Goal: Task Accomplishment & Management: Complete application form

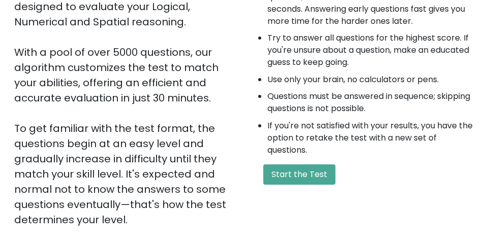
scroll to position [161, 0]
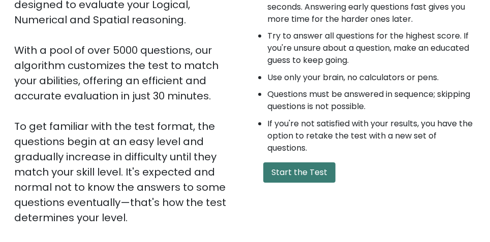
click at [321, 177] on button "Start the Test" at bounding box center [299, 173] width 72 height 20
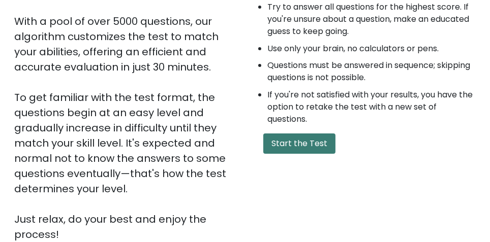
scroll to position [195, 0]
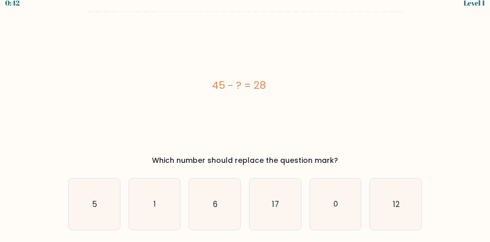
scroll to position [10, 0]
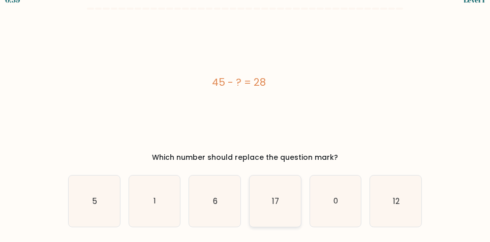
click at [277, 201] on text "17" at bounding box center [275, 201] width 7 height 11
click at [245, 114] on input "d. 17" at bounding box center [245, 112] width 1 height 3
radio input "true"
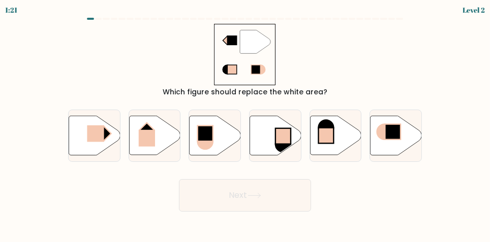
scroll to position [0, 0]
click at [92, 142] on rect at bounding box center [95, 134] width 17 height 16
click at [245, 124] on input "a." at bounding box center [245, 122] width 1 height 3
radio input "true"
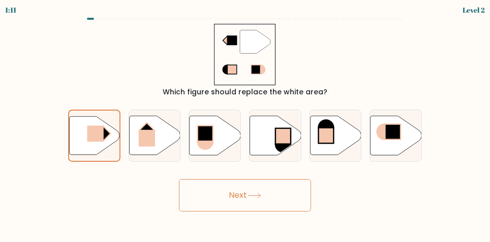
click at [239, 209] on button "Next" at bounding box center [245, 195] width 132 height 33
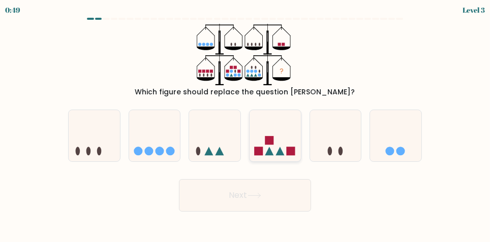
click at [273, 140] on icon at bounding box center [274, 136] width 51 height 42
click at [245, 124] on input "d." at bounding box center [245, 122] width 1 height 3
radio input "true"
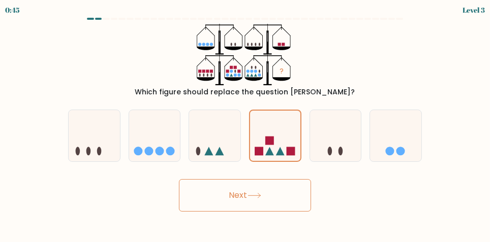
click at [288, 204] on button "Next" at bounding box center [245, 195] width 132 height 33
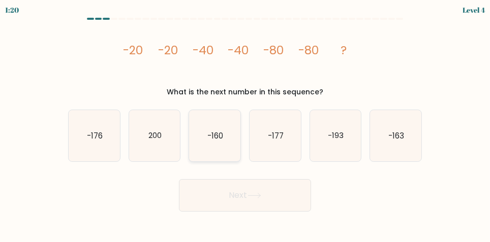
click at [209, 140] on text "-160" at bounding box center [215, 136] width 16 height 11
click at [245, 124] on input "c. -160" at bounding box center [245, 122] width 1 height 3
radio input "true"
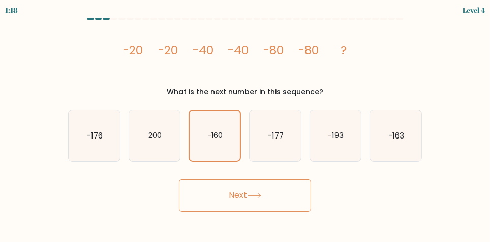
click at [283, 204] on button "Next" at bounding box center [245, 195] width 132 height 33
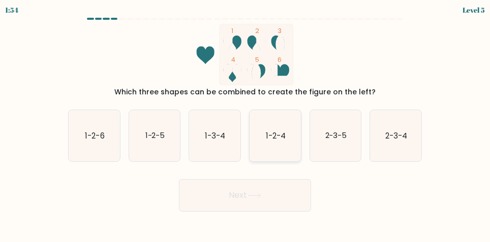
click at [272, 141] on text "1-2-4" at bounding box center [276, 136] width 20 height 11
click at [245, 124] on input "d. 1-2-4" at bounding box center [245, 122] width 1 height 3
radio input "true"
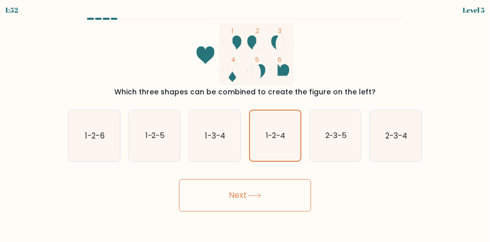
click at [288, 205] on button "Next" at bounding box center [245, 195] width 132 height 33
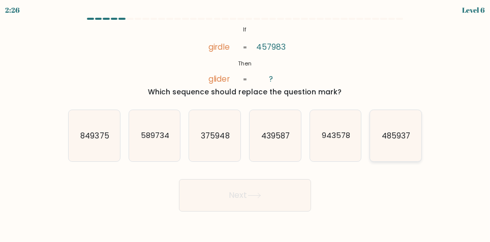
click at [395, 153] on icon "485937" at bounding box center [395, 135] width 51 height 51
click at [245, 124] on input "f. 485937" at bounding box center [245, 122] width 1 height 3
radio input "true"
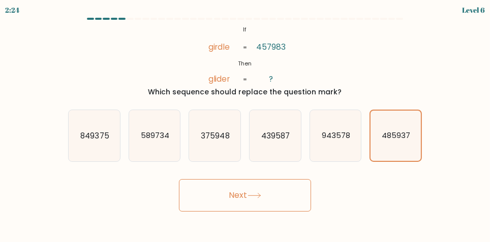
click at [210, 201] on button "Next" at bounding box center [245, 195] width 132 height 33
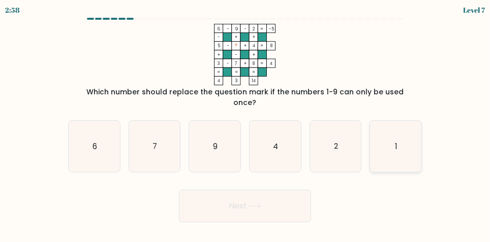
click at [404, 143] on icon "1" at bounding box center [395, 146] width 51 height 51
click at [245, 124] on input "f. 1" at bounding box center [245, 122] width 1 height 3
radio input "true"
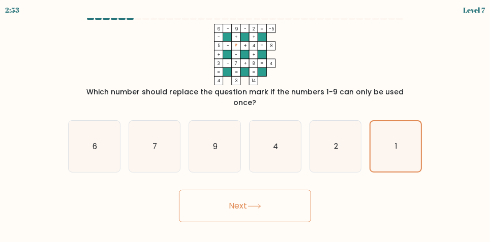
click at [236, 206] on button "Next" at bounding box center [245, 206] width 132 height 33
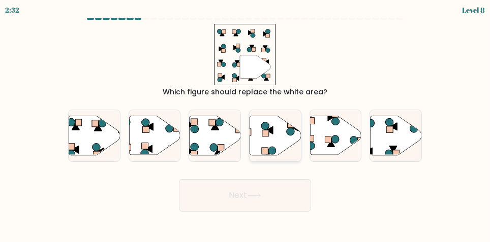
click at [281, 136] on icon at bounding box center [274, 135] width 51 height 39
click at [245, 124] on input "d." at bounding box center [245, 122] width 1 height 3
radio input "true"
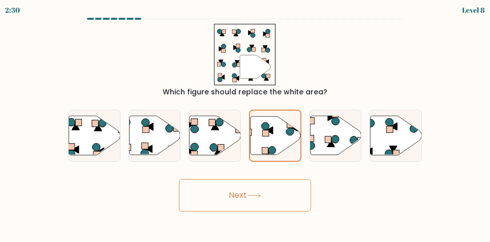
click at [296, 206] on button "Next" at bounding box center [245, 195] width 132 height 33
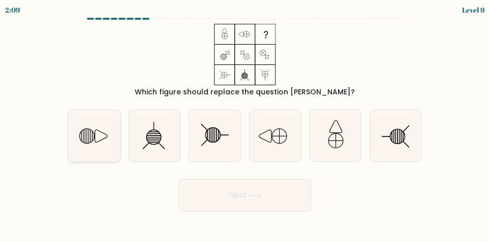
click at [82, 139] on icon at bounding box center [86, 136] width 15 height 15
click at [245, 124] on input "a." at bounding box center [245, 122] width 1 height 3
radio input "true"
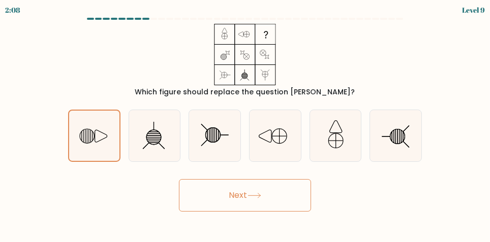
click at [195, 212] on button "Next" at bounding box center [245, 195] width 132 height 33
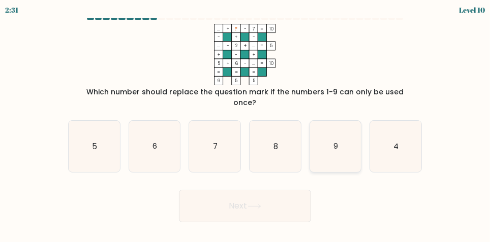
click at [335, 143] on text "9" at bounding box center [335, 146] width 5 height 11
click at [245, 124] on input "e. 9" at bounding box center [245, 122] width 1 height 3
radio input "true"
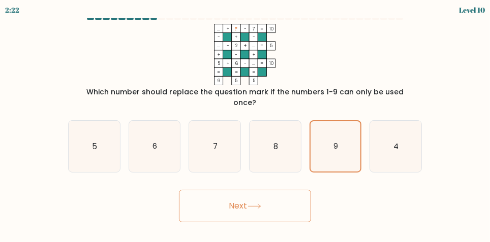
click at [234, 208] on button "Next" at bounding box center [245, 206] width 132 height 33
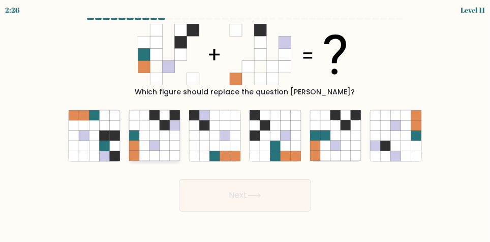
click at [153, 141] on icon at bounding box center [154, 136] width 10 height 10
click at [245, 124] on input "b." at bounding box center [245, 122] width 1 height 3
radio input "true"
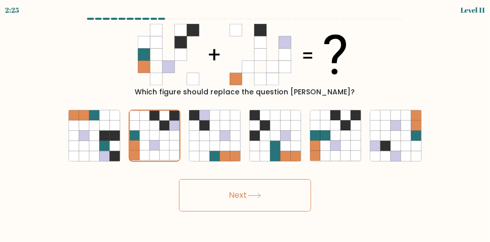
click at [217, 205] on button "Next" at bounding box center [245, 195] width 132 height 33
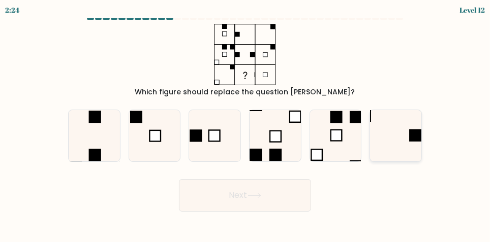
click at [408, 148] on icon at bounding box center [395, 135] width 51 height 51
click at [245, 124] on input "f." at bounding box center [245, 122] width 1 height 3
radio input "true"
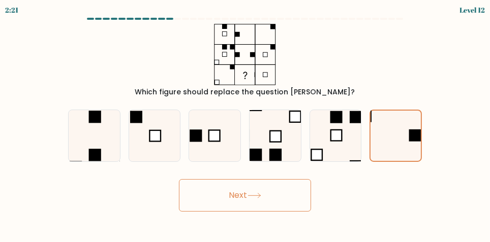
click at [273, 204] on button "Next" at bounding box center [245, 195] width 132 height 33
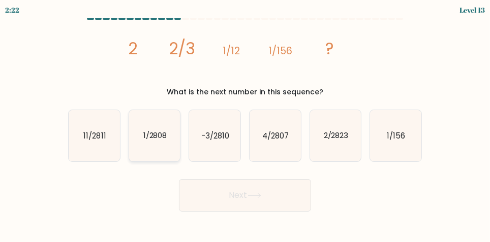
click at [149, 141] on text "1/2808" at bounding box center [155, 136] width 24 height 11
click at [245, 124] on input "b. 1/2808" at bounding box center [245, 122] width 1 height 3
radio input "true"
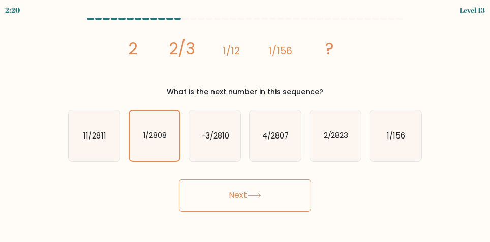
click at [284, 204] on button "Next" at bounding box center [245, 195] width 132 height 33
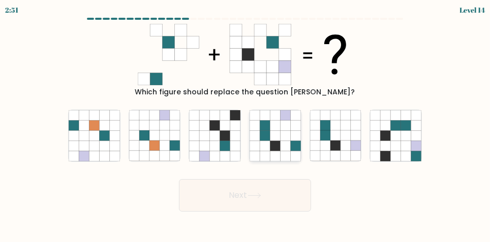
click at [277, 151] on icon at bounding box center [275, 146] width 10 height 10
click at [245, 124] on input "d." at bounding box center [245, 122] width 1 height 3
radio input "true"
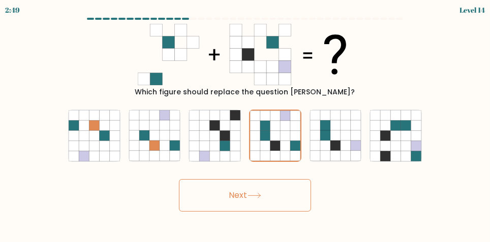
click at [288, 208] on button "Next" at bounding box center [245, 195] width 132 height 33
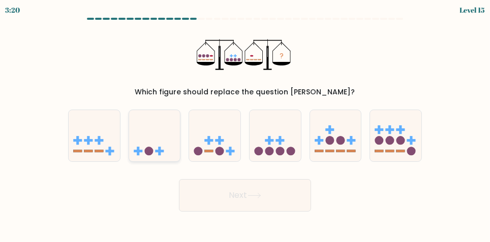
click at [150, 150] on icon at bounding box center [154, 136] width 51 height 42
click at [245, 124] on input "b." at bounding box center [245, 122] width 1 height 3
radio input "true"
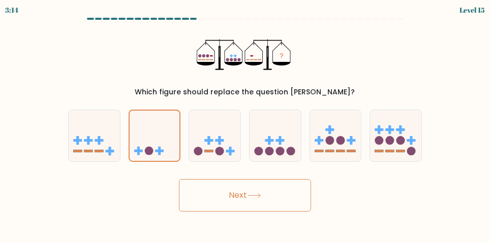
click at [289, 207] on button "Next" at bounding box center [245, 195] width 132 height 33
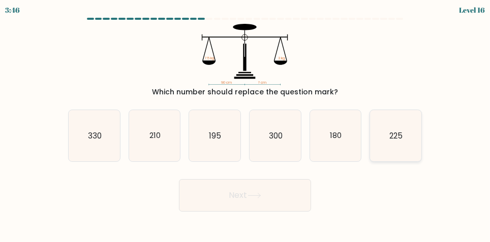
click at [390, 141] on text "225" at bounding box center [396, 136] width 13 height 11
click at [245, 124] on input "f. 225" at bounding box center [245, 122] width 1 height 3
radio input "true"
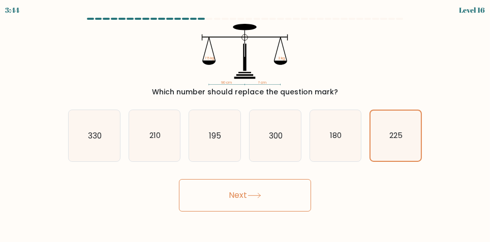
click at [256, 199] on icon at bounding box center [254, 196] width 14 height 6
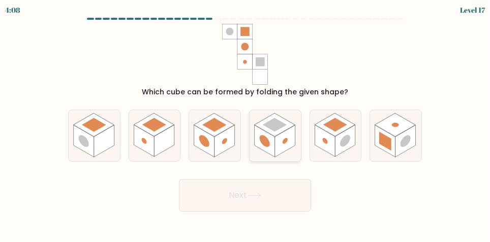
click at [273, 132] on rect at bounding box center [275, 125] width 24 height 14
click at [245, 124] on input "d." at bounding box center [245, 122] width 1 height 3
radio input "true"
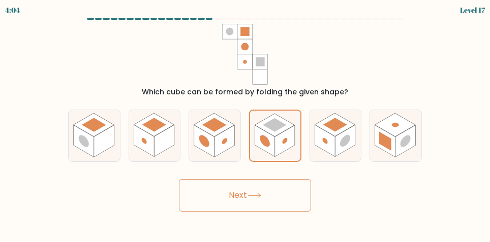
click at [222, 203] on button "Next" at bounding box center [245, 195] width 132 height 33
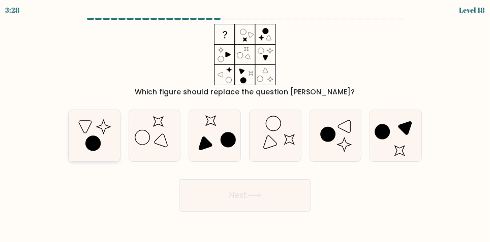
click at [90, 142] on icon at bounding box center [94, 135] width 51 height 51
click at [245, 124] on input "a." at bounding box center [245, 122] width 1 height 3
radio input "true"
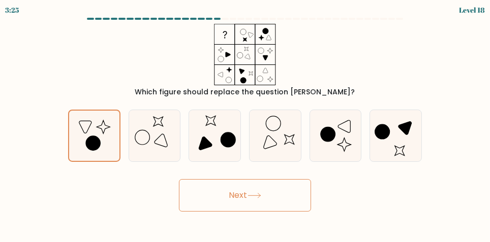
click at [227, 205] on button "Next" at bounding box center [245, 195] width 132 height 33
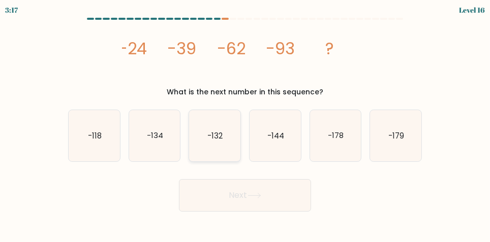
click at [215, 141] on text "-132" at bounding box center [215, 136] width 15 height 11
click at [245, 124] on input "c. -132" at bounding box center [245, 122] width 1 height 3
radio input "true"
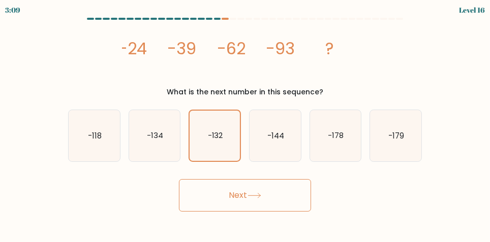
click at [222, 206] on button "Next" at bounding box center [245, 195] width 132 height 33
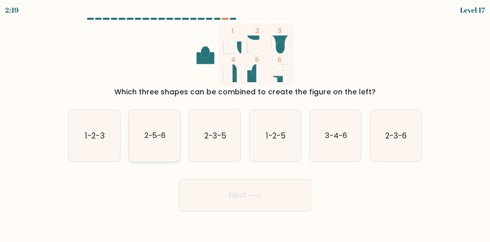
click at [149, 139] on icon "2-5-6" at bounding box center [154, 135] width 51 height 51
click at [245, 124] on input "b. 2-5-6" at bounding box center [245, 122] width 1 height 3
radio input "true"
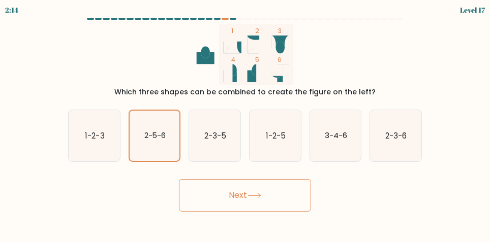
click at [278, 202] on button "Next" at bounding box center [245, 195] width 132 height 33
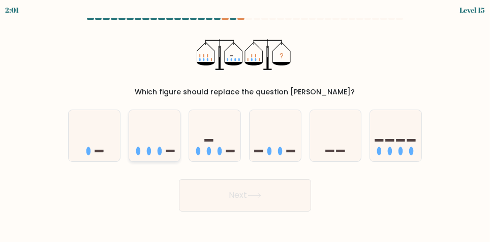
click at [139, 150] on icon at bounding box center [154, 136] width 51 height 42
click at [245, 124] on input "b." at bounding box center [245, 122] width 1 height 3
radio input "true"
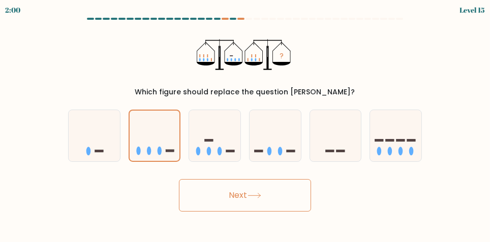
click at [229, 209] on button "Next" at bounding box center [245, 195] width 132 height 33
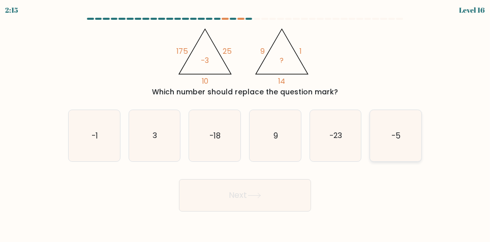
click at [397, 139] on text "-5" at bounding box center [396, 136] width 9 height 11
click at [245, 124] on input "f. -5" at bounding box center [245, 122] width 1 height 3
radio input "true"
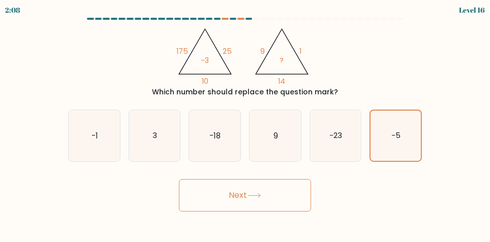
click at [281, 209] on button "Next" at bounding box center [245, 195] width 132 height 33
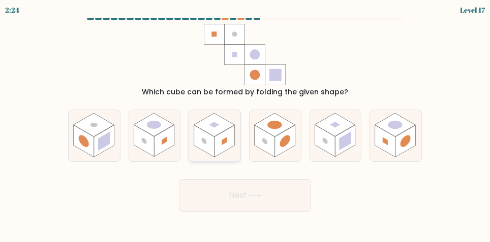
click at [209, 137] on rect at bounding box center [214, 124] width 41 height 23
click at [245, 124] on input "c." at bounding box center [245, 122] width 1 height 3
radio input "true"
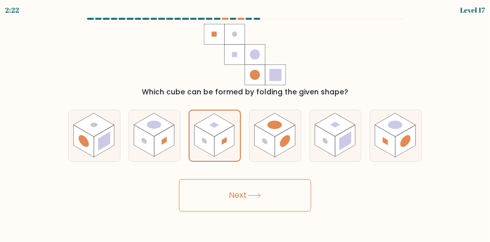
click at [191, 203] on button "Next" at bounding box center [245, 195] width 132 height 33
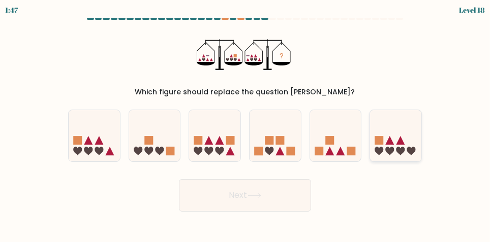
click at [403, 155] on icon at bounding box center [395, 136] width 51 height 42
click at [245, 124] on input "f." at bounding box center [245, 122] width 1 height 3
radio input "true"
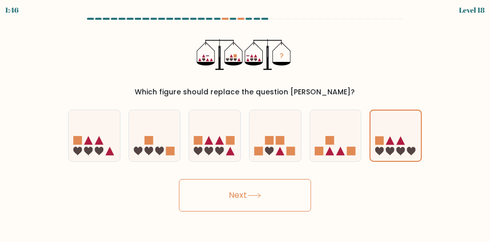
click at [281, 205] on button "Next" at bounding box center [245, 195] width 132 height 33
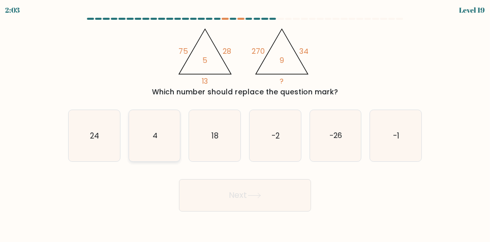
click at [149, 145] on icon "4" at bounding box center [154, 135] width 51 height 51
click at [245, 124] on input "b. 4" at bounding box center [245, 122] width 1 height 3
radio input "true"
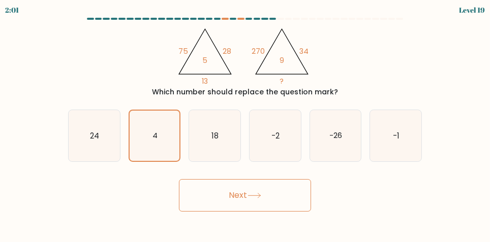
click at [218, 207] on button "Next" at bounding box center [245, 195] width 132 height 33
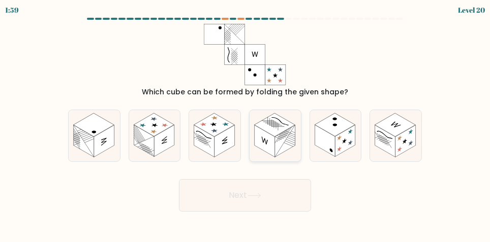
click at [269, 145] on rect at bounding box center [265, 142] width 20 height 32
click at [245, 124] on input "d." at bounding box center [245, 122] width 1 height 3
radio input "true"
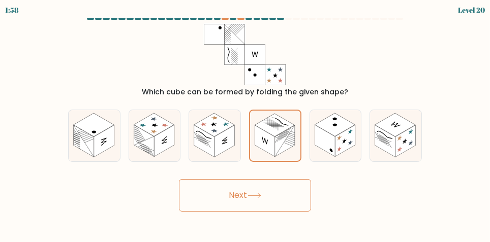
click at [212, 205] on button "Next" at bounding box center [245, 195] width 132 height 33
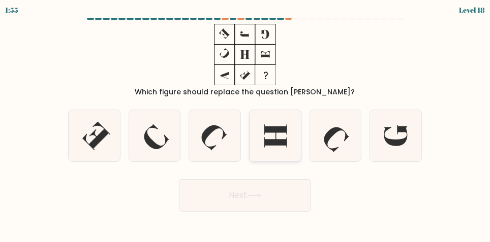
click at [274, 145] on icon at bounding box center [274, 135] width 51 height 51
click at [245, 124] on input "d." at bounding box center [245, 122] width 1 height 3
radio input "true"
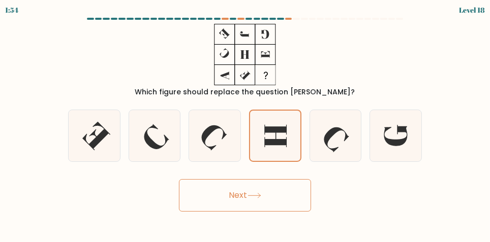
click at [278, 209] on button "Next" at bounding box center [245, 195] width 132 height 33
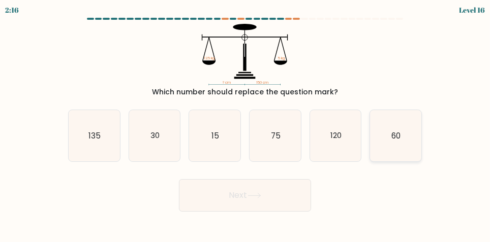
click at [404, 140] on icon "60" at bounding box center [395, 135] width 51 height 51
click at [245, 124] on input "f. 60" at bounding box center [245, 122] width 1 height 3
radio input "true"
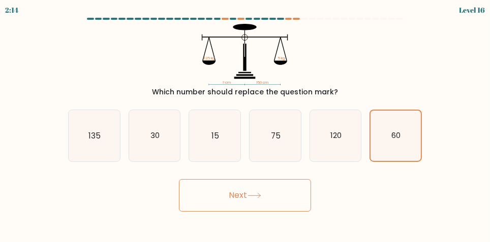
click at [221, 201] on button "Next" at bounding box center [245, 195] width 132 height 33
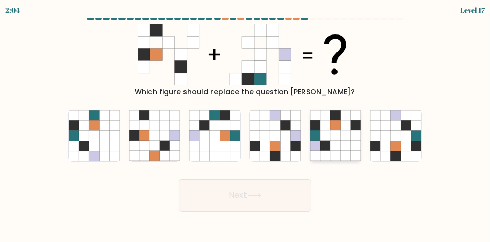
click at [330, 141] on icon at bounding box center [325, 136] width 10 height 10
click at [245, 124] on input "e." at bounding box center [245, 122] width 1 height 3
radio input "true"
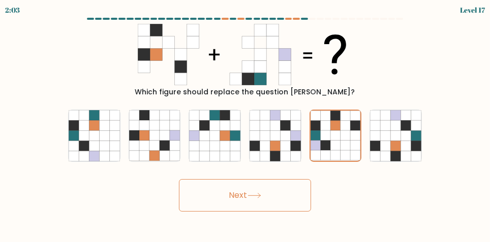
click at [194, 200] on button "Next" at bounding box center [245, 195] width 132 height 33
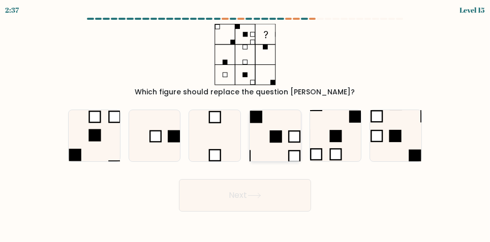
click at [284, 146] on icon at bounding box center [274, 135] width 51 height 51
click at [245, 124] on input "d." at bounding box center [245, 122] width 1 height 3
radio input "true"
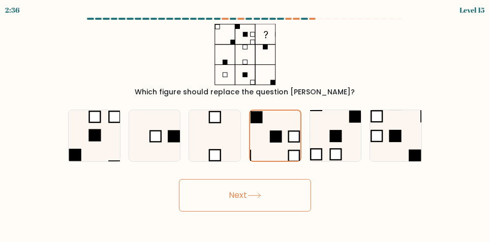
click at [295, 209] on button "Next" at bounding box center [245, 195] width 132 height 33
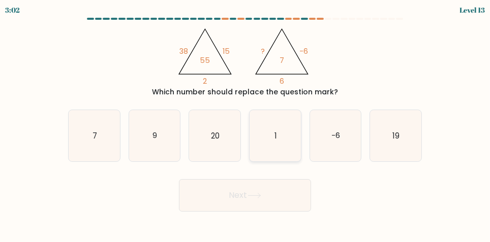
click at [286, 148] on icon "1" at bounding box center [274, 135] width 51 height 51
click at [245, 124] on input "d. 1" at bounding box center [245, 122] width 1 height 3
radio input "true"
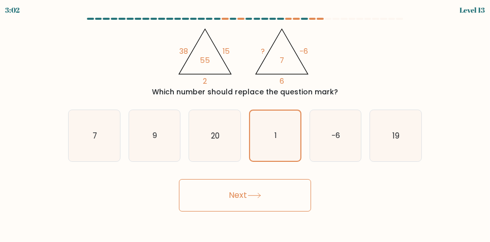
click at [287, 207] on button "Next" at bounding box center [245, 195] width 132 height 33
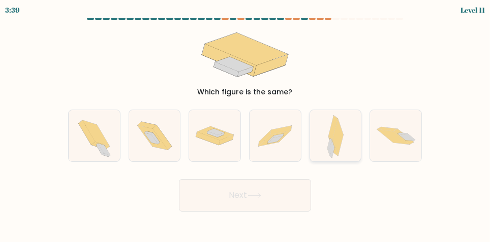
click at [345, 155] on div at bounding box center [335, 136] width 52 height 52
click at [245, 124] on input "e." at bounding box center [245, 122] width 1 height 3
radio input "true"
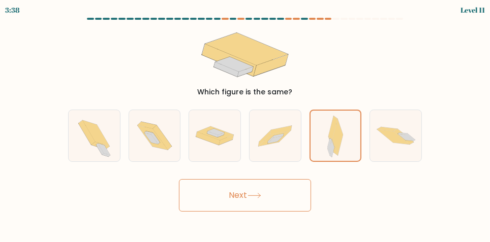
click at [295, 208] on button "Next" at bounding box center [245, 195] width 132 height 33
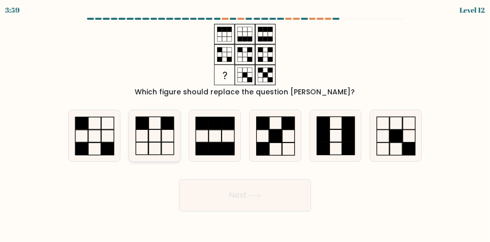
click at [151, 144] on icon at bounding box center [154, 135] width 51 height 51
click at [245, 124] on input "b." at bounding box center [245, 122] width 1 height 3
radio input "true"
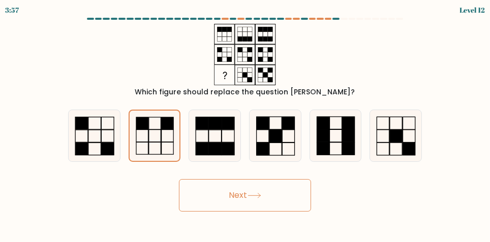
click at [305, 207] on button "Next" at bounding box center [245, 195] width 132 height 33
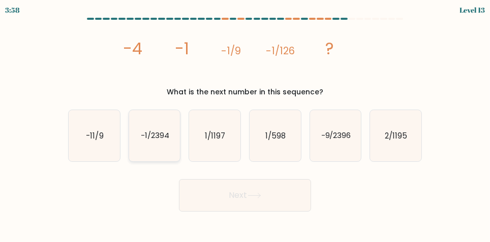
click at [150, 141] on text "-1/2394" at bounding box center [155, 136] width 28 height 11
click at [245, 124] on input "b. -1/2394" at bounding box center [245, 122] width 1 height 3
radio input "true"
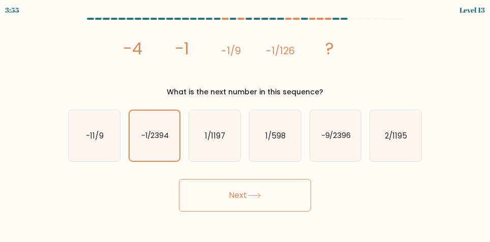
click at [212, 201] on button "Next" at bounding box center [245, 195] width 132 height 33
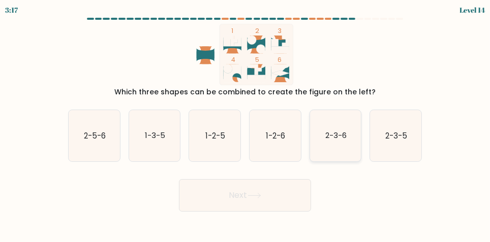
click at [343, 140] on text "2-3-6" at bounding box center [335, 136] width 21 height 11
click at [245, 124] on input "e. 2-3-6" at bounding box center [245, 122] width 1 height 3
radio input "true"
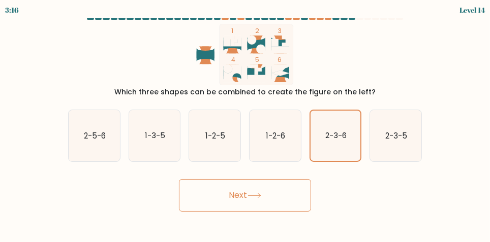
click at [272, 205] on button "Next" at bounding box center [245, 195] width 132 height 33
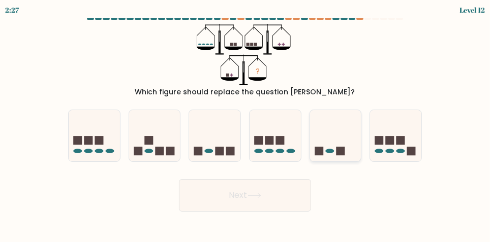
click at [329, 151] on icon at bounding box center [335, 136] width 51 height 42
click at [245, 124] on input "e." at bounding box center [245, 122] width 1 height 3
radio input "true"
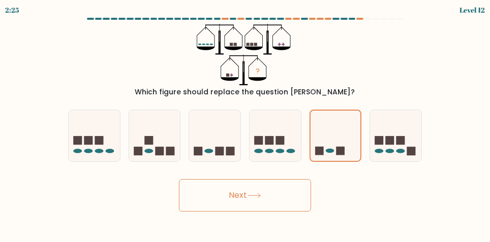
click at [212, 199] on button "Next" at bounding box center [245, 195] width 132 height 33
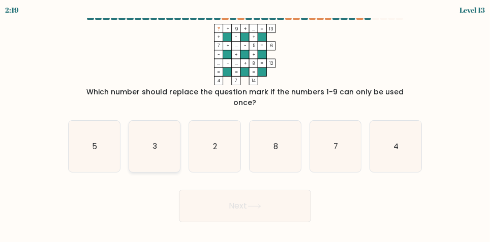
click at [157, 143] on text "3" at bounding box center [154, 146] width 5 height 11
click at [245, 124] on input "b. 3" at bounding box center [245, 122] width 1 height 3
radio input "true"
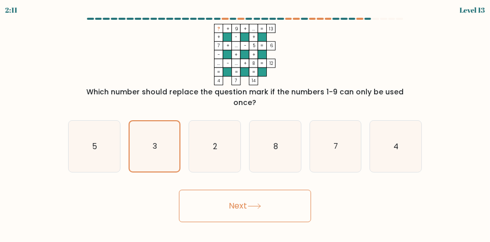
click at [232, 208] on button "Next" at bounding box center [245, 206] width 132 height 33
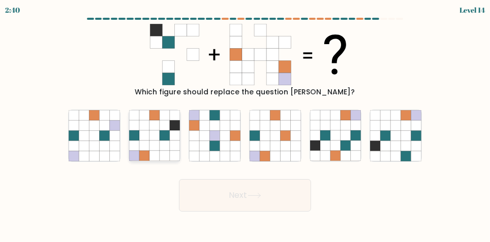
click at [142, 141] on icon at bounding box center [144, 136] width 10 height 10
click at [245, 124] on input "b." at bounding box center [245, 122] width 1 height 3
radio input "true"
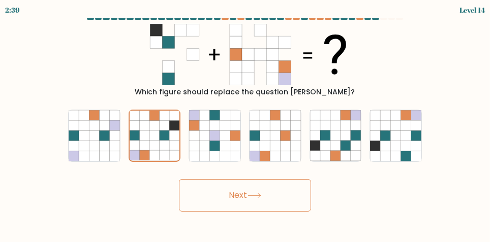
click at [227, 205] on button "Next" at bounding box center [245, 195] width 132 height 33
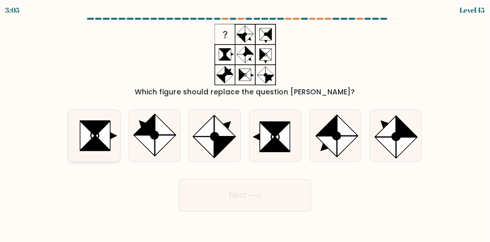
click at [97, 136] on icon at bounding box center [94, 128] width 29 height 15
click at [245, 124] on input "a." at bounding box center [245, 122] width 1 height 3
radio input "true"
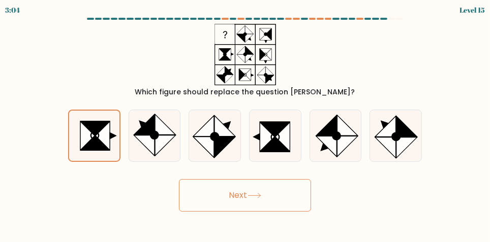
click at [228, 200] on button "Next" at bounding box center [245, 195] width 132 height 33
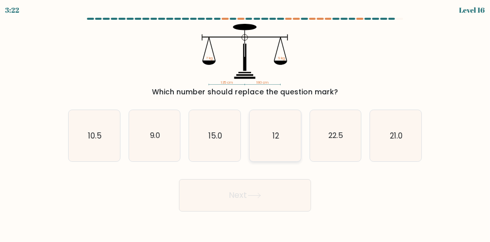
click at [279, 142] on icon "12" at bounding box center [274, 135] width 51 height 51
click at [245, 124] on input "d. 12" at bounding box center [245, 122] width 1 height 3
radio input "true"
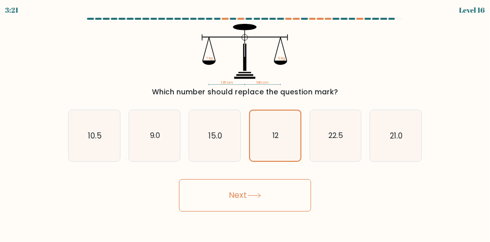
click at [272, 207] on button "Next" at bounding box center [245, 195] width 132 height 33
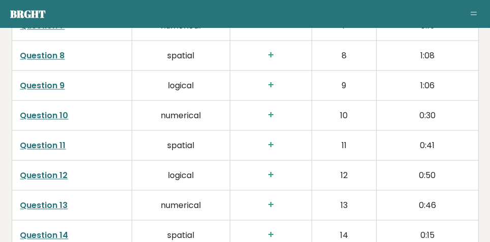
scroll to position [1848, 0]
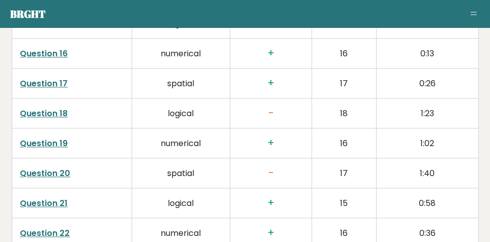
click at [42, 111] on link "Question 18" at bounding box center [44, 114] width 48 height 12
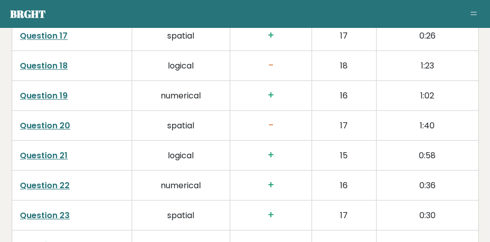
scroll to position [2137, 0]
click at [38, 125] on link "Question 20" at bounding box center [45, 126] width 50 height 12
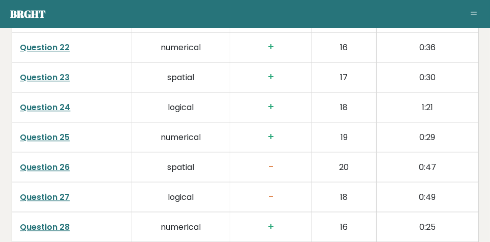
scroll to position [2275, 0]
click at [42, 168] on link "Question 26" at bounding box center [45, 167] width 50 height 12
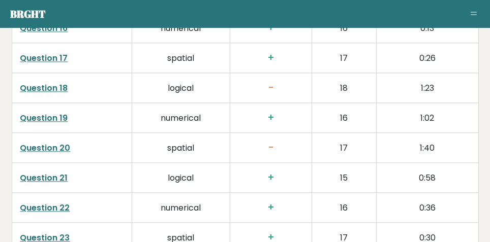
scroll to position [2118, 0]
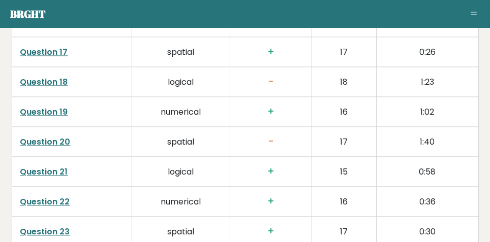
click at [442, 67] on td "1:23" at bounding box center [428, 82] width 102 height 30
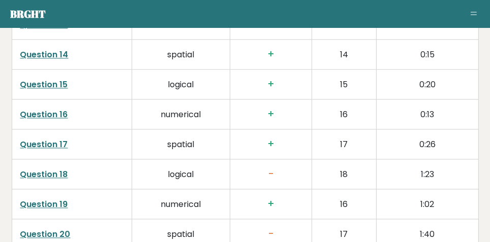
scroll to position [2028, 0]
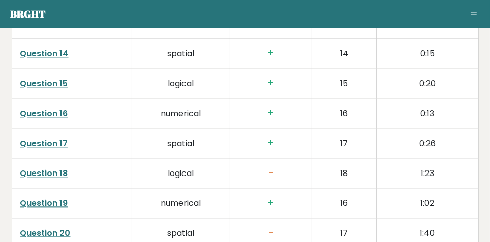
click at [38, 175] on link "Question 18" at bounding box center [44, 174] width 48 height 12
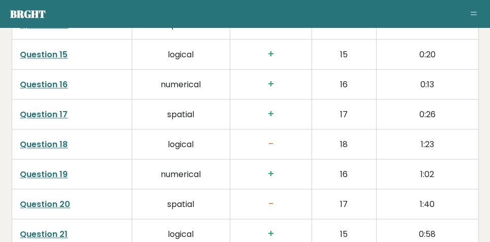
scroll to position [2063, 0]
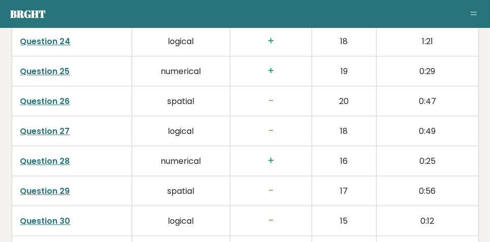
click at [31, 126] on link "Question 27" at bounding box center [45, 132] width 50 height 12
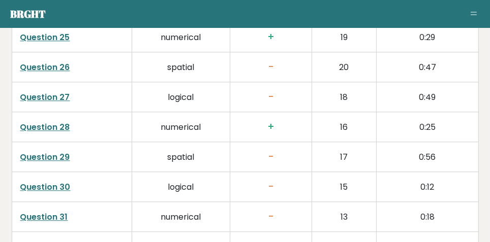
scroll to position [2365, 0]
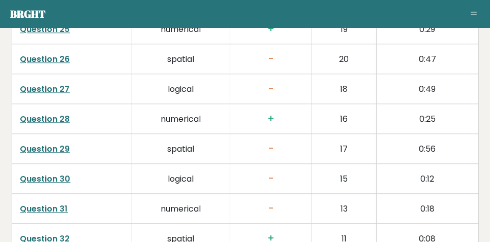
click at [32, 148] on link "Question 29" at bounding box center [45, 149] width 50 height 12
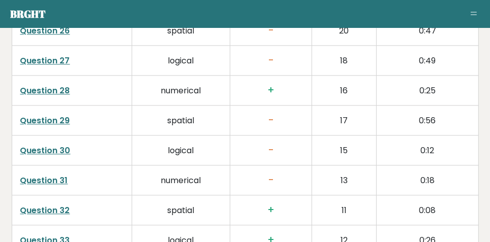
scroll to position [2417, 0]
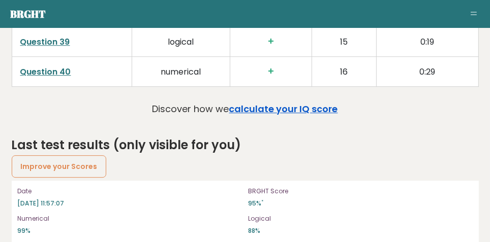
click at [285, 104] on link "calculate your IQ score" at bounding box center [283, 109] width 109 height 13
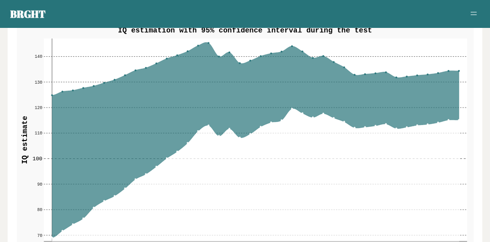
scroll to position [1292, 0]
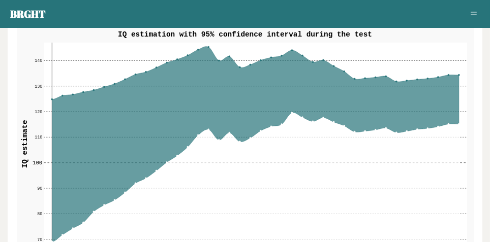
click at [448, 96] on icon at bounding box center [255, 145] width 407 height 196
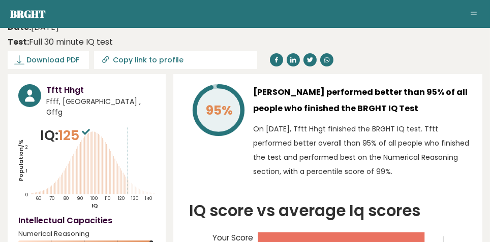
scroll to position [0, 0]
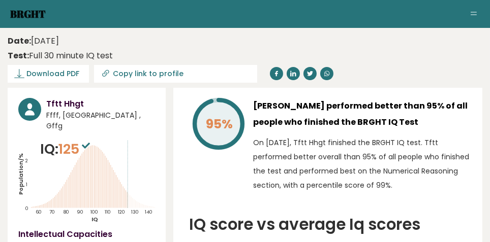
click at [25, 11] on link "Brght" at bounding box center [28, 14] width 36 height 14
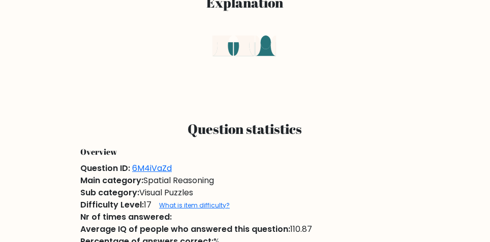
scroll to position [358, 0]
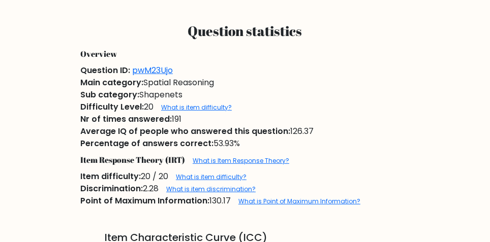
scroll to position [468, 0]
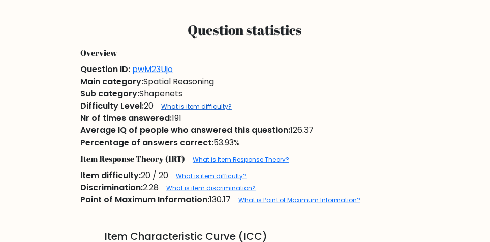
click at [175, 111] on link "What is item difficulty?" at bounding box center [196, 106] width 71 height 9
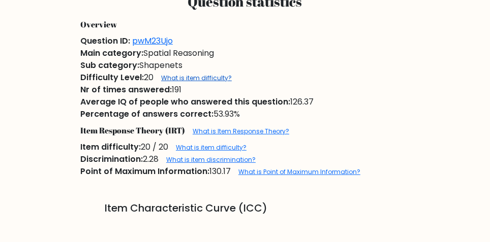
scroll to position [502, 0]
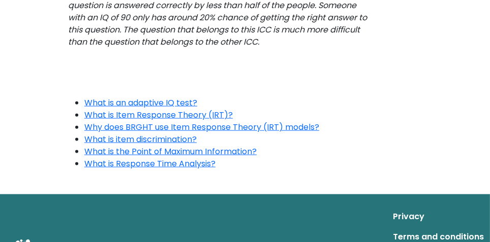
scroll to position [1168, 0]
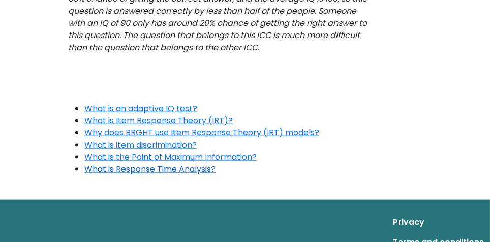
click at [111, 171] on link "What is Response Time Analysis?" at bounding box center [149, 170] width 131 height 12
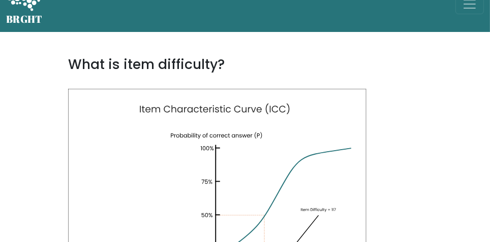
scroll to position [0, 0]
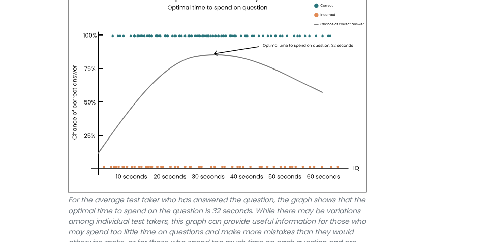
scroll to position [304, 0]
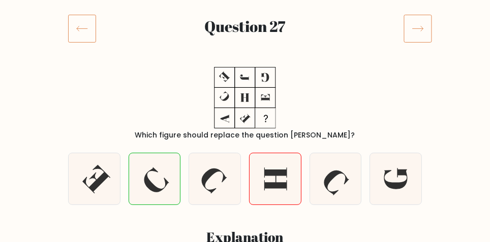
scroll to position [107, 0]
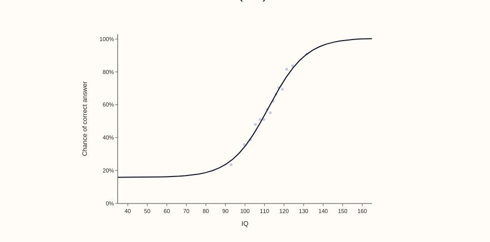
scroll to position [705, 0]
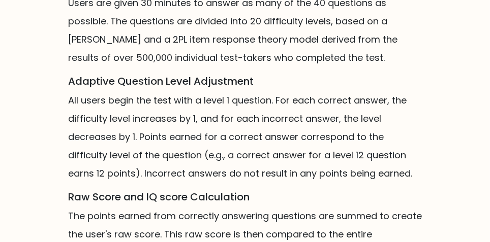
scroll to position [866, 0]
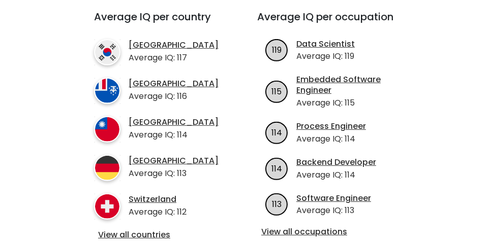
scroll to position [394, 0]
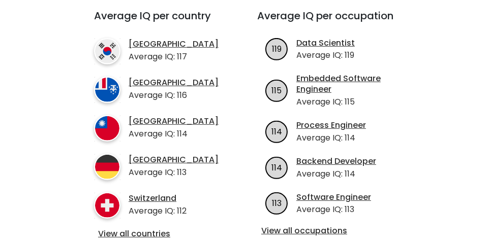
click at [115, 163] on img at bounding box center [107, 167] width 26 height 26
click at [140, 155] on link "[GEOGRAPHIC_DATA]" at bounding box center [174, 160] width 90 height 11
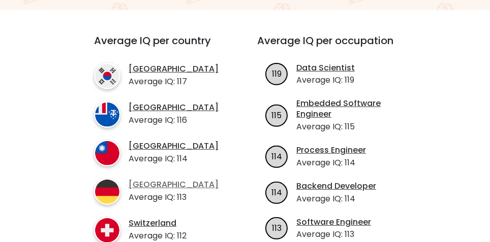
scroll to position [367, 0]
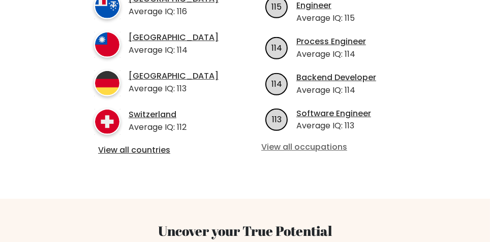
click at [279, 142] on link "View all occupations" at bounding box center [332, 147] width 143 height 11
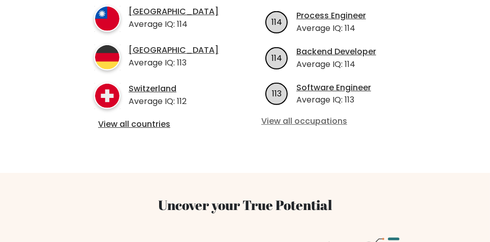
scroll to position [512, 0]
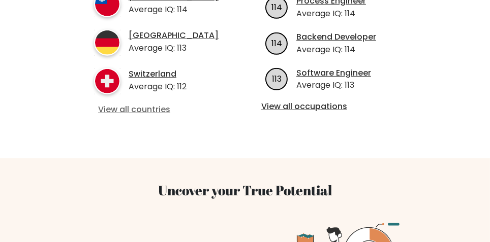
click at [114, 106] on link "View all countries" at bounding box center [157, 110] width 118 height 11
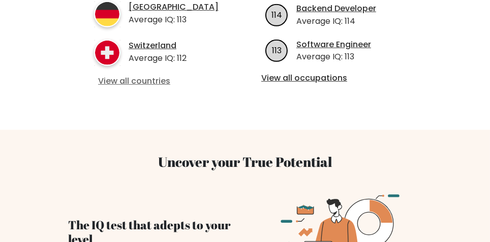
scroll to position [553, 0]
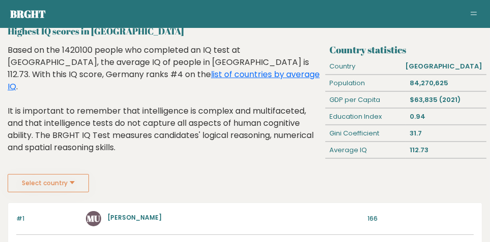
click at [23, 101] on div "Based on the 1420100 people who completed an IQ test at [GEOGRAPHIC_DATA], the …" at bounding box center [165, 106] width 314 height 125
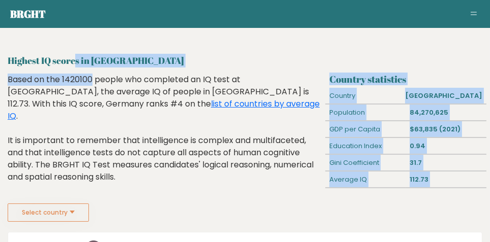
click at [60, 169] on div "Based on the 1420100 people who completed an IQ test at [GEOGRAPHIC_DATA], the …" at bounding box center [165, 136] width 314 height 125
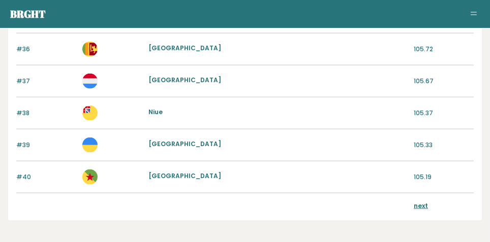
scroll to position [1212, 0]
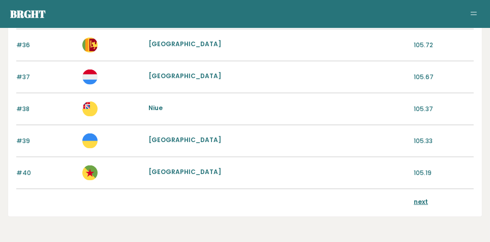
click at [426, 198] on link "next" at bounding box center [421, 202] width 14 height 9
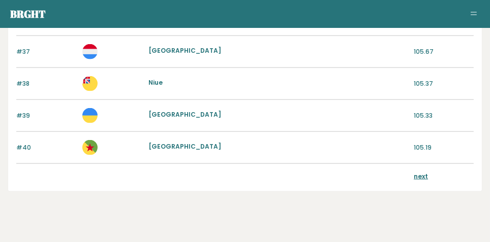
scroll to position [1243, 0]
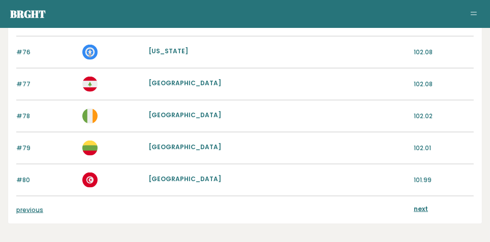
scroll to position [1212, 0]
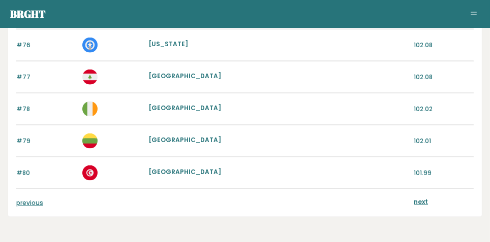
click at [424, 199] on link "next" at bounding box center [421, 202] width 14 height 9
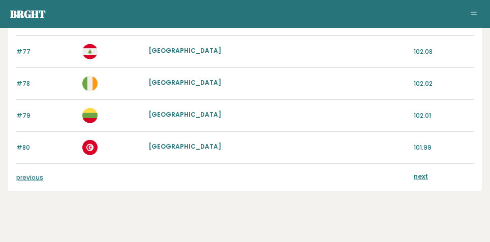
scroll to position [1243, 0]
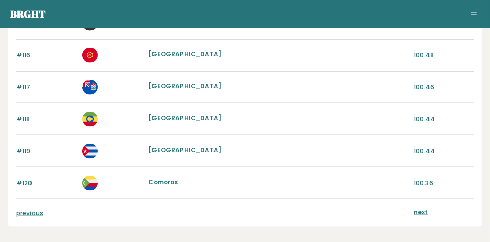
scroll to position [1212, 0]
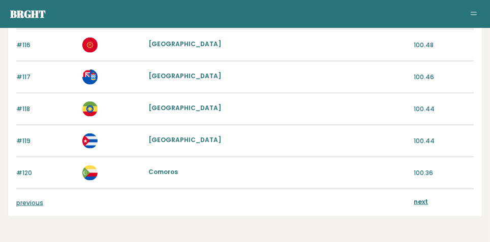
click at [426, 200] on link "next" at bounding box center [421, 202] width 14 height 9
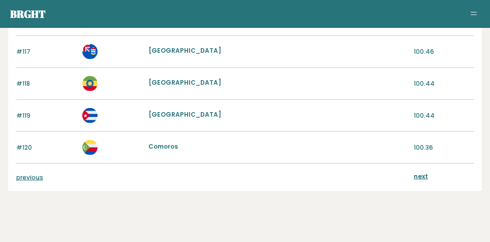
scroll to position [1243, 0]
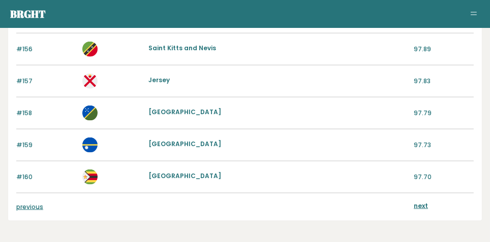
scroll to position [1212, 0]
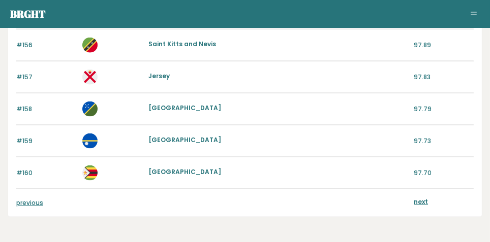
click at [409, 191] on div "previous next" at bounding box center [244, 203] width 457 height 27
click at [419, 198] on link "next" at bounding box center [421, 202] width 14 height 9
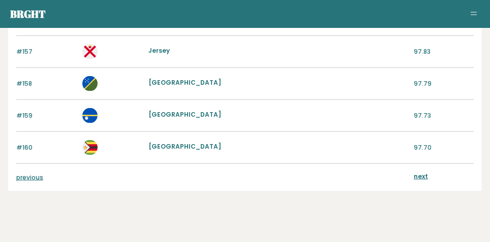
scroll to position [1243, 0]
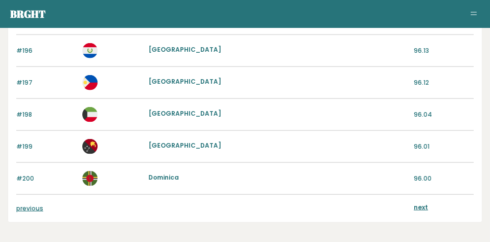
scroll to position [1212, 0]
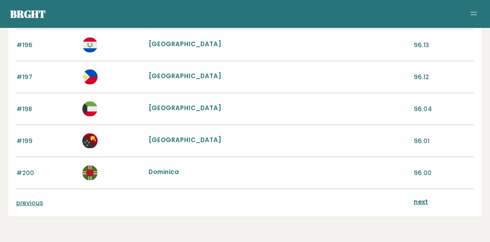
click at [426, 198] on link "next" at bounding box center [421, 202] width 14 height 9
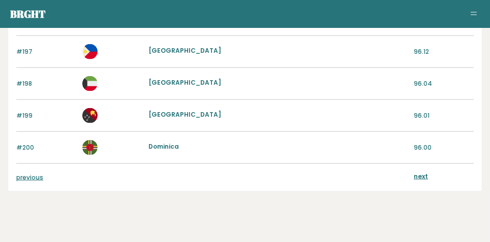
scroll to position [1243, 0]
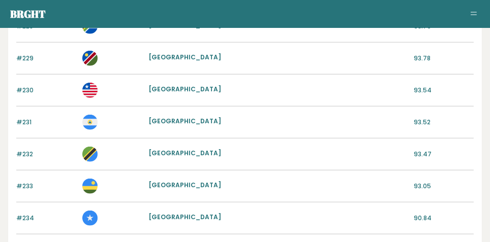
scroll to position [1019, 0]
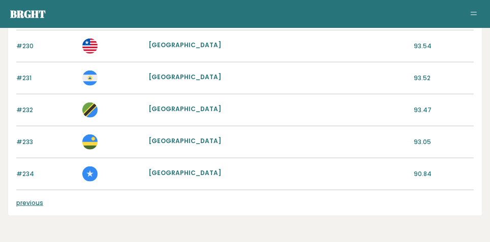
click at [22, 201] on link "previous" at bounding box center [29, 203] width 27 height 9
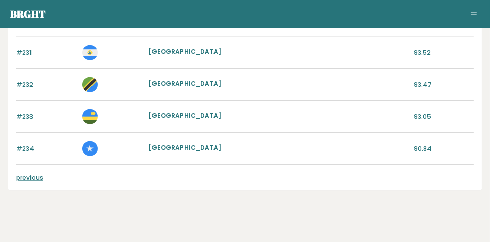
scroll to position [1050, 0]
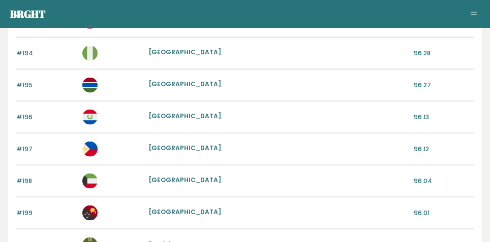
scroll to position [1212, 0]
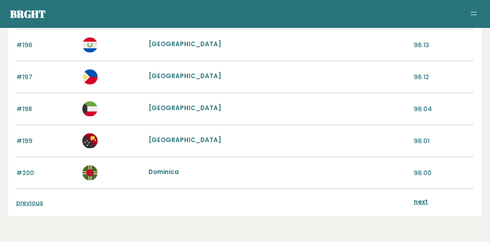
click at [21, 200] on link "previous" at bounding box center [29, 203] width 27 height 9
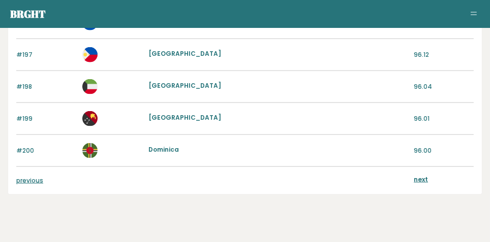
scroll to position [1243, 0]
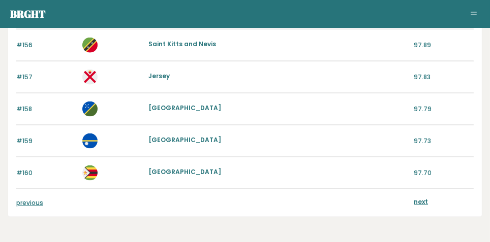
click at [30, 201] on link "previous" at bounding box center [29, 203] width 27 height 9
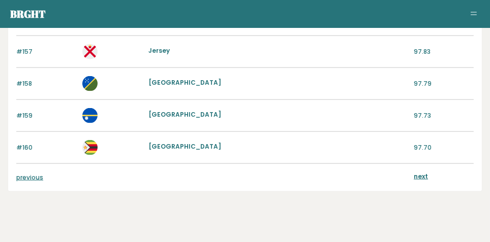
scroll to position [1243, 0]
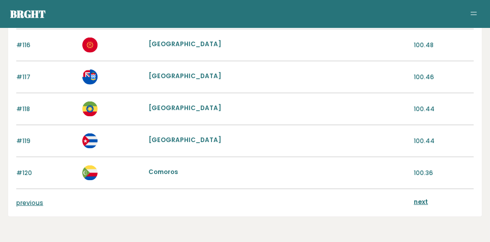
click at [20, 201] on link "previous" at bounding box center [29, 203] width 27 height 9
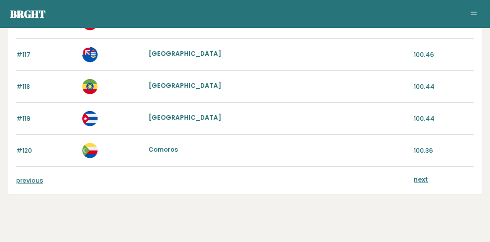
scroll to position [1243, 0]
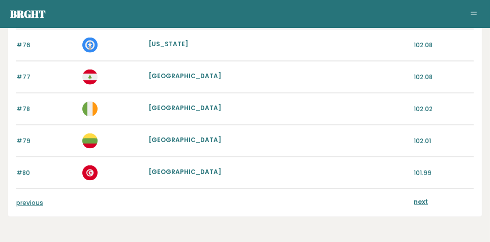
click at [24, 200] on link "previous" at bounding box center [29, 203] width 27 height 9
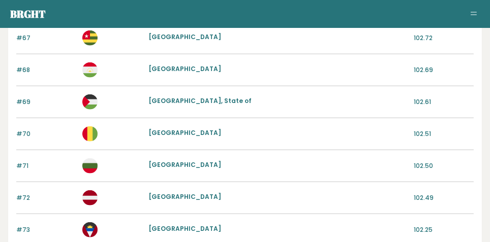
scroll to position [912, 0]
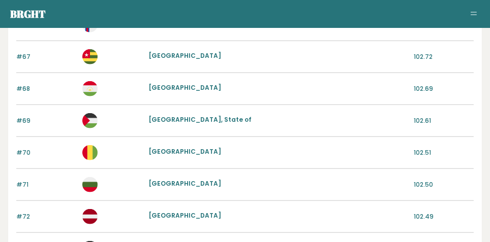
click at [470, 18] on button "Toggle navigation" at bounding box center [473, 14] width 12 height 12
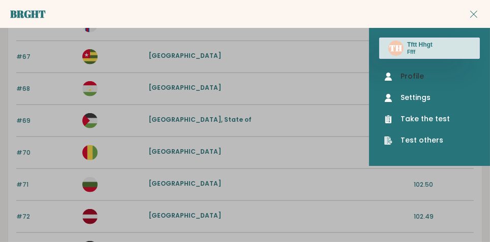
click at [421, 72] on link "Profile" at bounding box center [429, 76] width 90 height 11
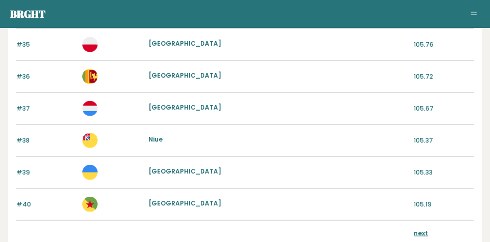
scroll to position [1212, 0]
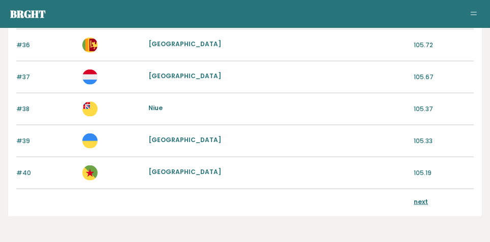
click at [433, 200] on div "next" at bounding box center [444, 203] width 60 height 11
click at [421, 198] on link "next" at bounding box center [421, 202] width 14 height 9
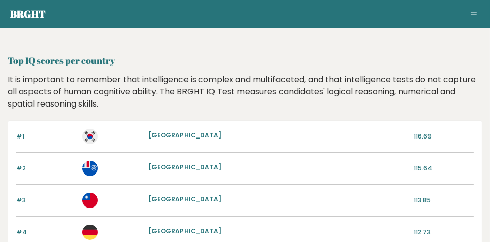
scroll to position [0, 0]
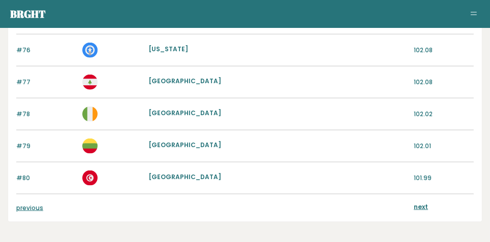
scroll to position [1212, 0]
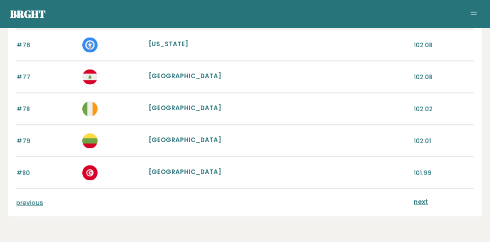
click at [21, 200] on link "previous" at bounding box center [29, 203] width 27 height 9
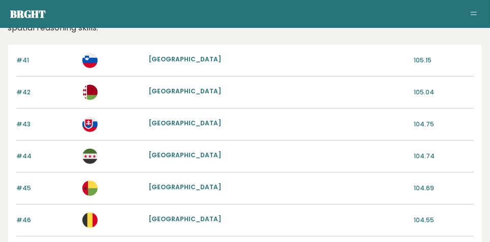
scroll to position [0, 0]
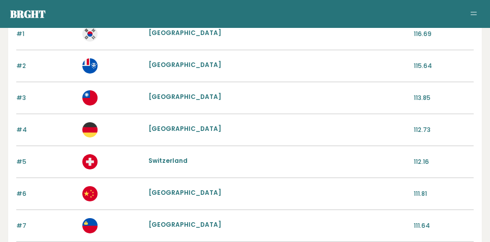
scroll to position [103, 0]
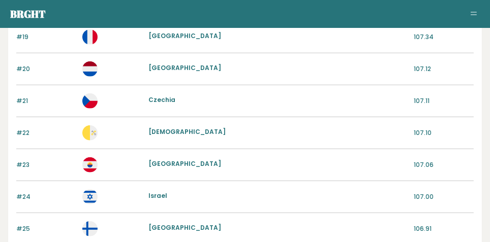
click at [155, 131] on link "Holy See" at bounding box center [186, 132] width 77 height 9
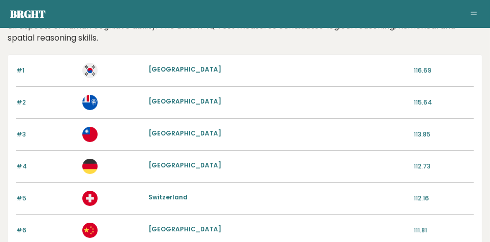
scroll to position [73, 0]
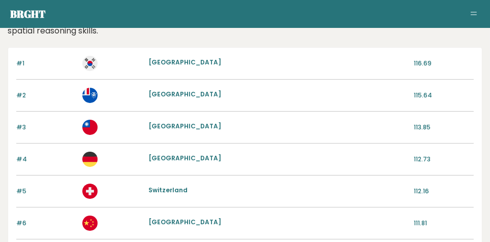
click at [112, 157] on p at bounding box center [112, 159] width 60 height 15
click at [428, 149] on div "#4 Germany 112.73" at bounding box center [244, 160] width 457 height 32
click at [159, 154] on link "Germany" at bounding box center [184, 158] width 73 height 9
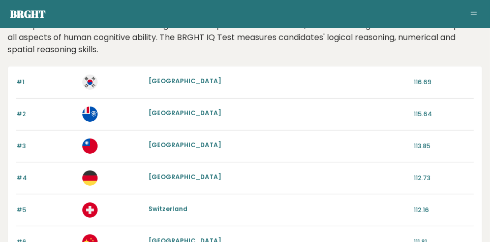
scroll to position [0, 0]
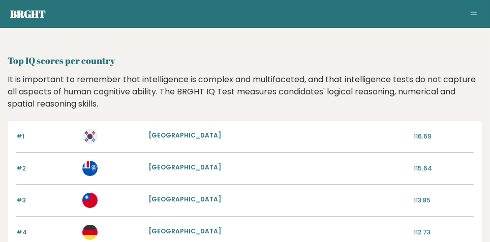
click at [93, 136] on img at bounding box center [89, 136] width 15 height 15
click at [138, 137] on p at bounding box center [112, 136] width 60 height 15
click at [79, 136] on div "#1 South Korea 116.69" at bounding box center [244, 137] width 457 height 32
click at [422, 139] on p "116.69" at bounding box center [444, 136] width 60 height 9
click at [160, 136] on link "South Korea" at bounding box center [184, 135] width 73 height 9
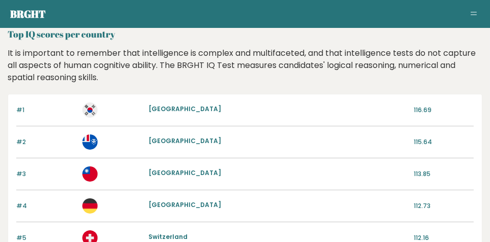
scroll to position [21, 0]
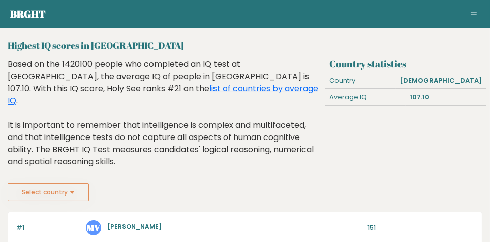
scroll to position [17, 0]
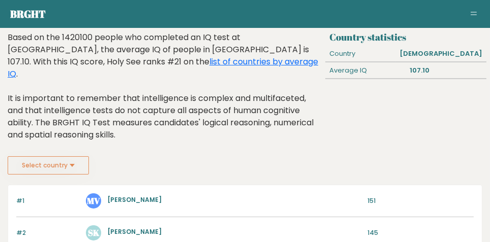
click at [438, 107] on div "Country statistics Country Holy See Average IQ 107.10" at bounding box center [405, 94] width 161 height 125
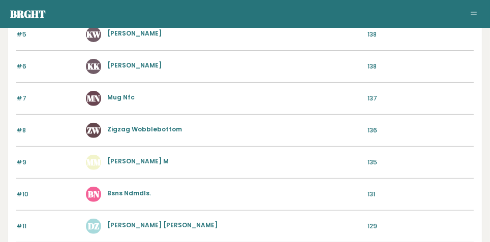
scroll to position [326, 0]
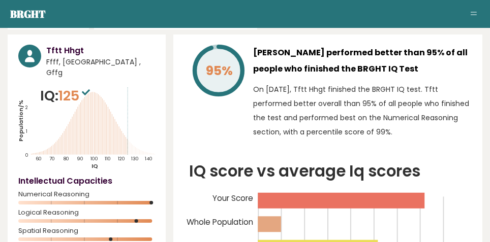
scroll to position [37, 0]
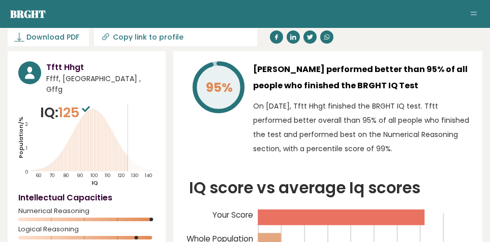
click at [53, 69] on h3 "Tftt Hhgt" at bounding box center [100, 67] width 109 height 12
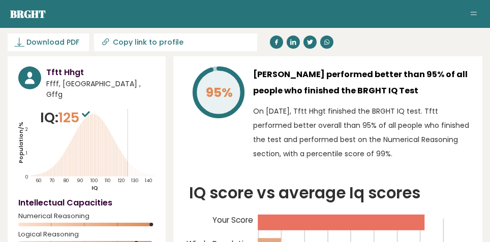
scroll to position [32, 0]
click at [55, 108] on p "IQ: 125" at bounding box center [66, 118] width 52 height 20
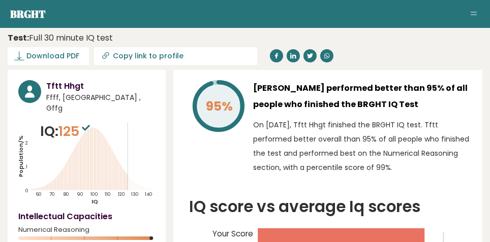
scroll to position [0, 0]
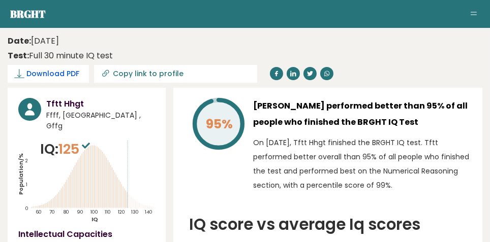
click at [36, 73] on span "Download PDF" at bounding box center [52, 74] width 53 height 11
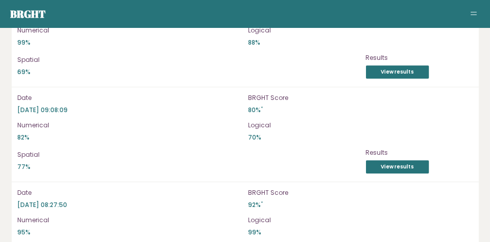
scroll to position [2987, 0]
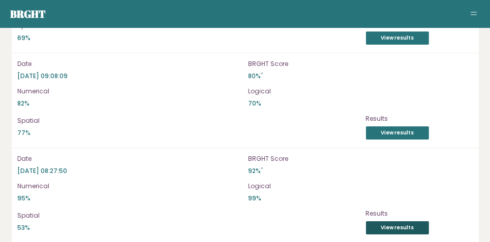
scroll to position [3019, 0]
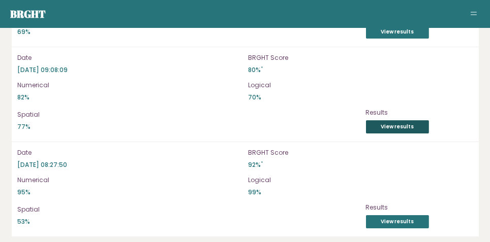
click at [428, 121] on link "View results" at bounding box center [397, 126] width 63 height 13
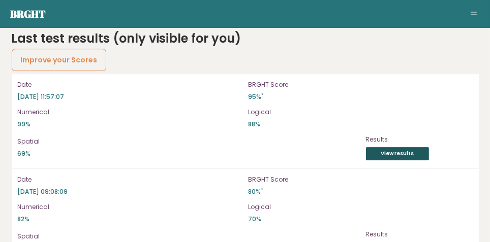
click at [417, 149] on link "View results" at bounding box center [397, 153] width 63 height 13
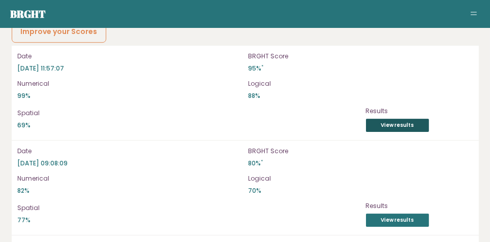
scroll to position [2931, 0]
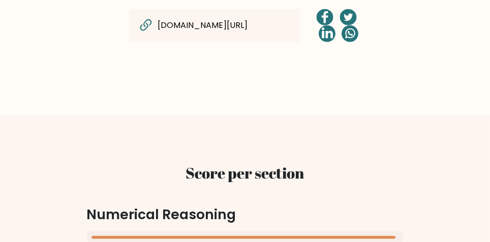
scroll to position [835, 0]
